Goal: Task Accomplishment & Management: Use online tool/utility

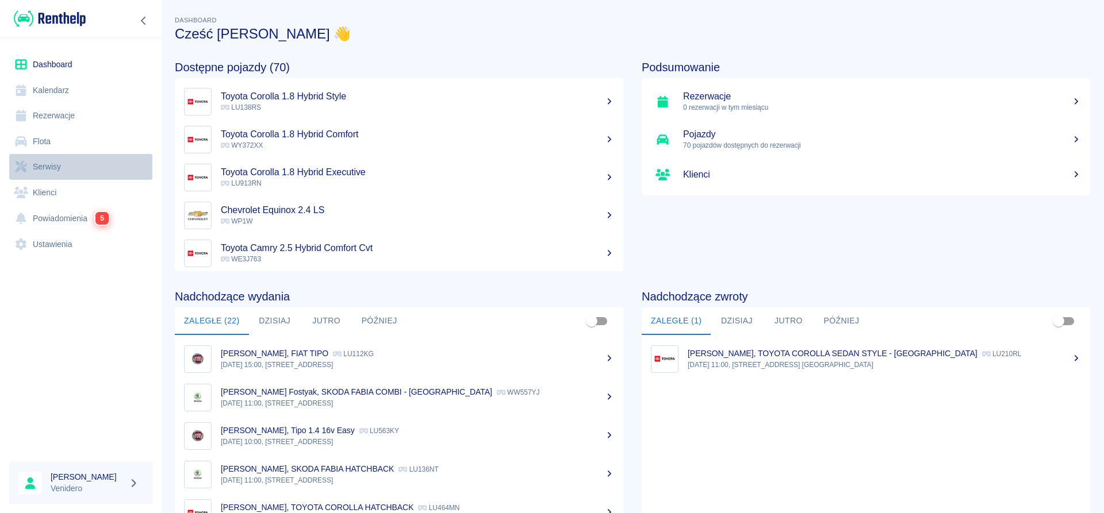
click at [52, 167] on link "Serwisy" at bounding box center [80, 167] width 143 height 26
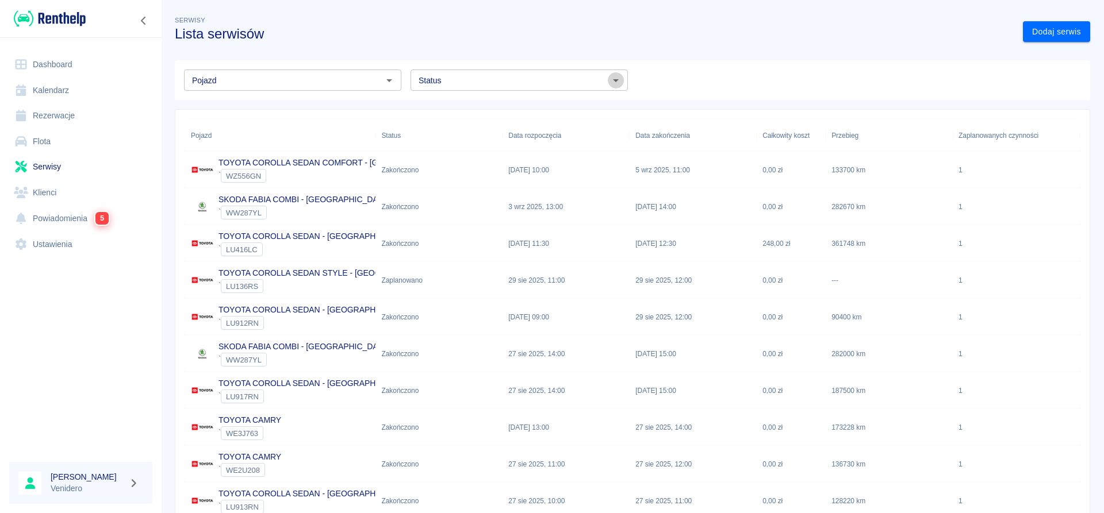
click at [617, 81] on icon "Otwórz" at bounding box center [616, 80] width 6 height 3
click at [459, 106] on li "Zaplanowano" at bounding box center [518, 104] width 217 height 19
type input "Zaplanowano"
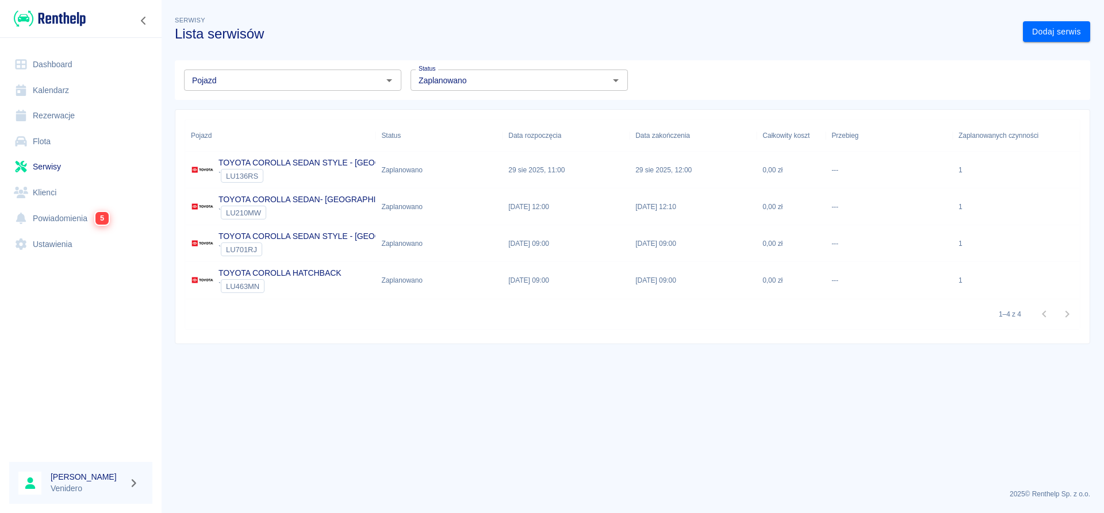
click at [339, 163] on p "TOYOTA COROLLA SEDAN STYLE - [GEOGRAPHIC_DATA]" at bounding box center [328, 163] width 220 height 12
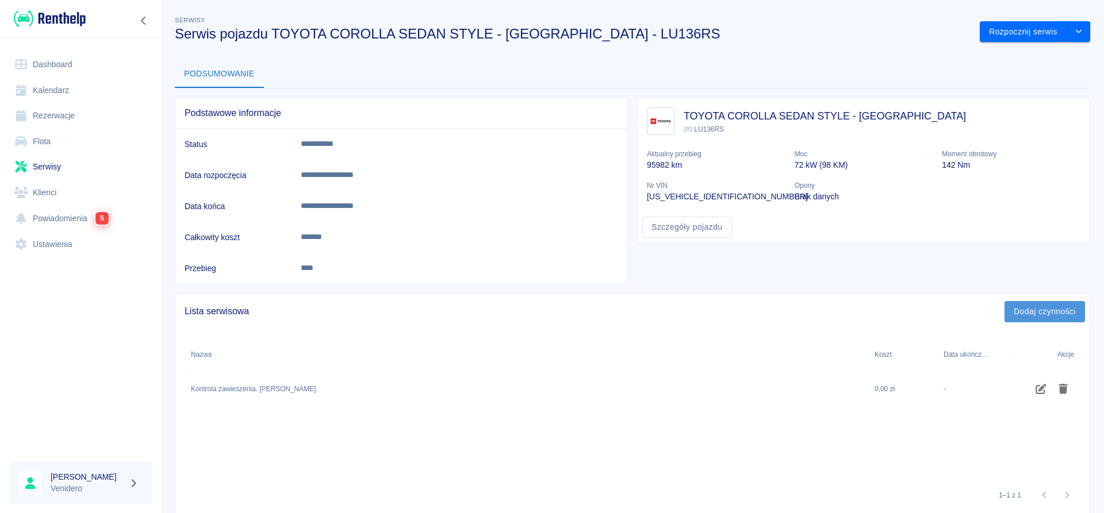
click at [1057, 312] on button "Dodaj czynności" at bounding box center [1044, 311] width 80 height 21
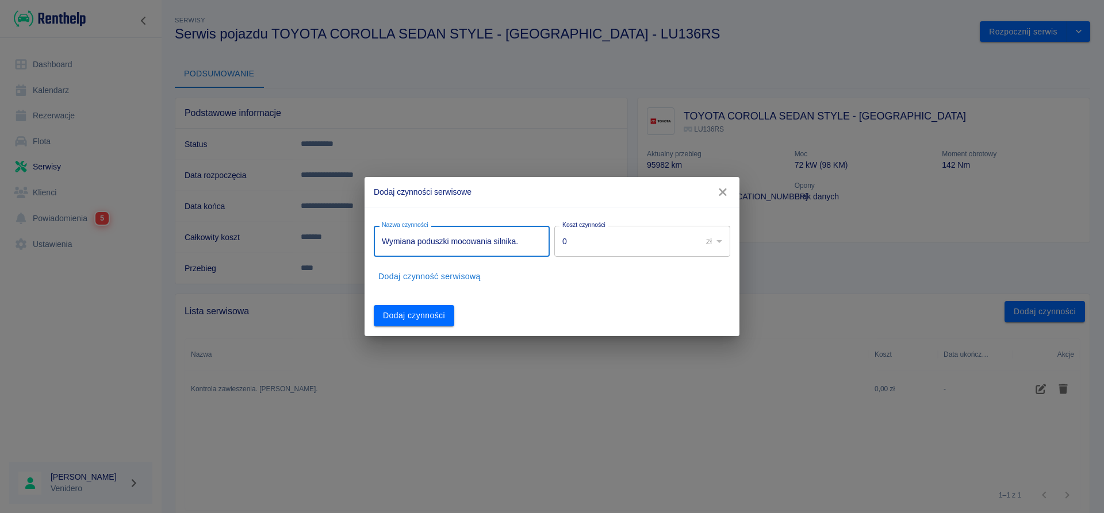
type input "Wymiana poduszki mocowania silnika."
click at [439, 274] on button "Dodaj czynność serwisową" at bounding box center [430, 276] width 112 height 21
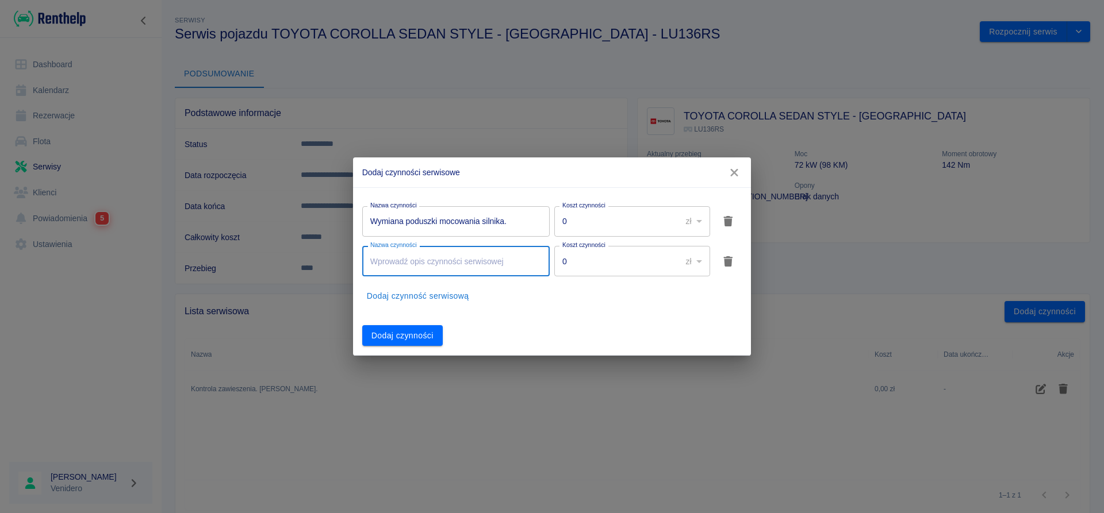
click at [443, 266] on input "Nazwa czynności" at bounding box center [455, 261] width 187 height 30
type input "Wymiana amortyzatorów przód."
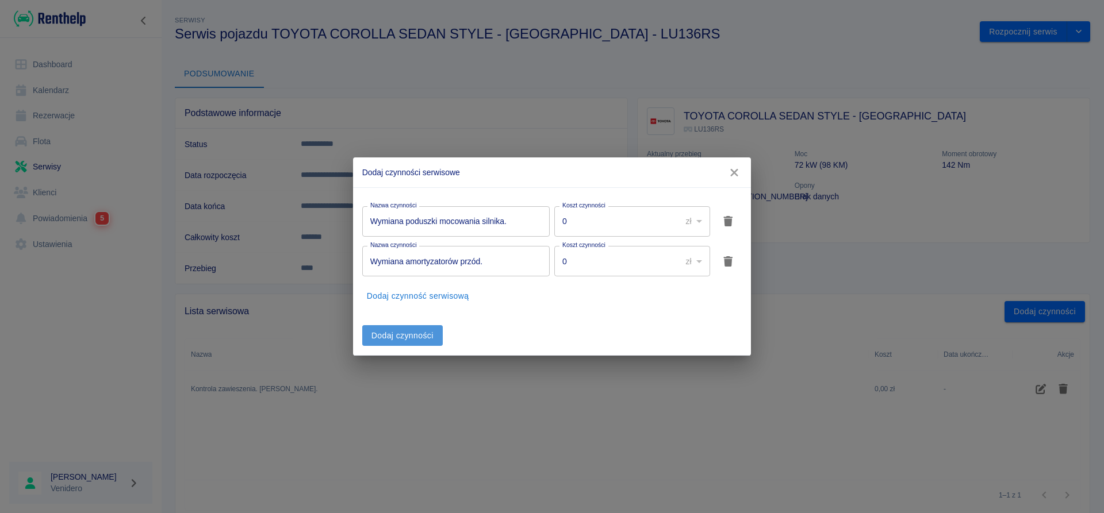
click at [421, 332] on button "Dodaj czynności" at bounding box center [402, 335] width 80 height 21
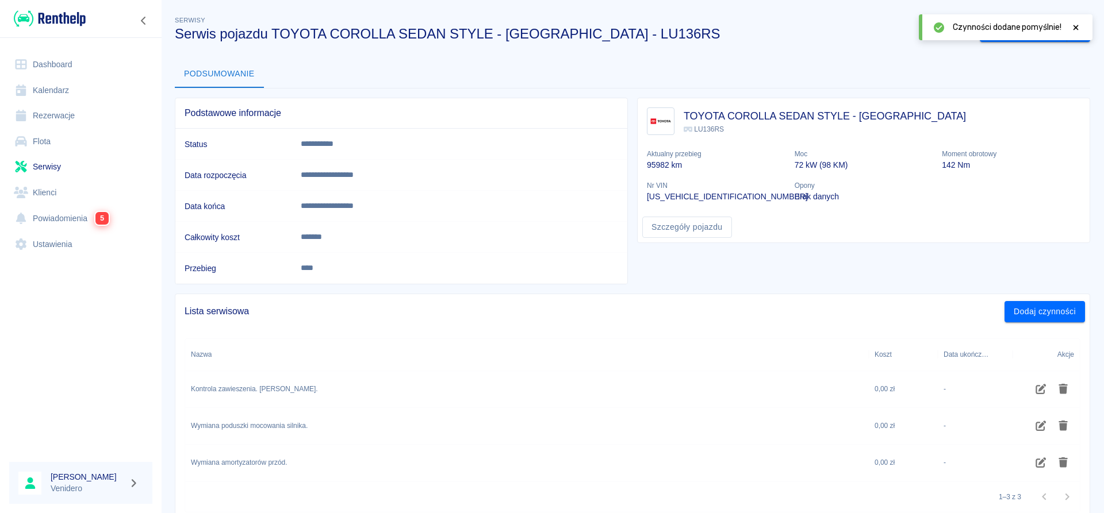
click at [1075, 28] on icon at bounding box center [1075, 28] width 10 height 8
click at [1016, 32] on button "Rozpocznij serwis" at bounding box center [1023, 31] width 87 height 21
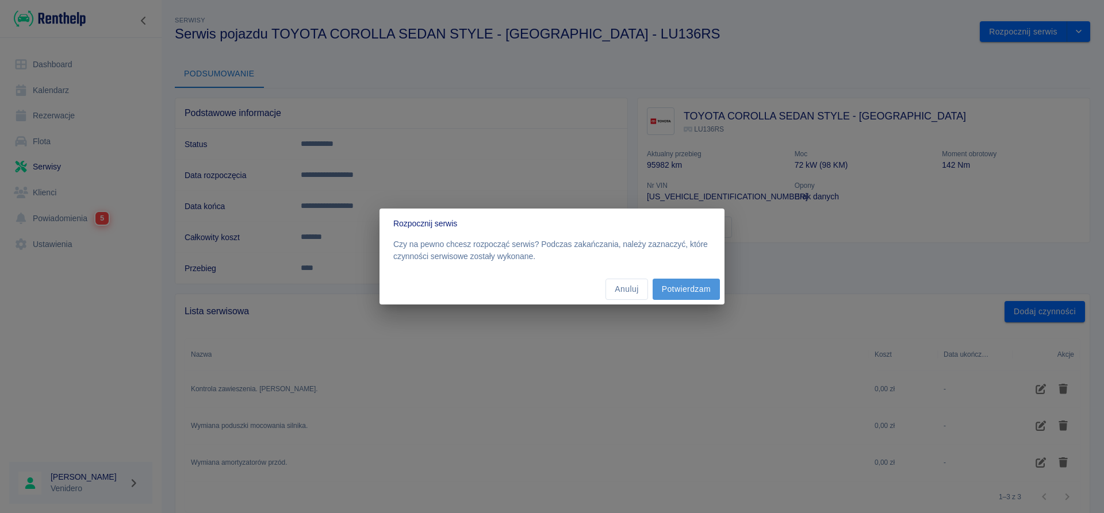
click at [675, 293] on button "Potwierdzam" at bounding box center [686, 289] width 67 height 21
